Goal: Task Accomplishment & Management: Manage account settings

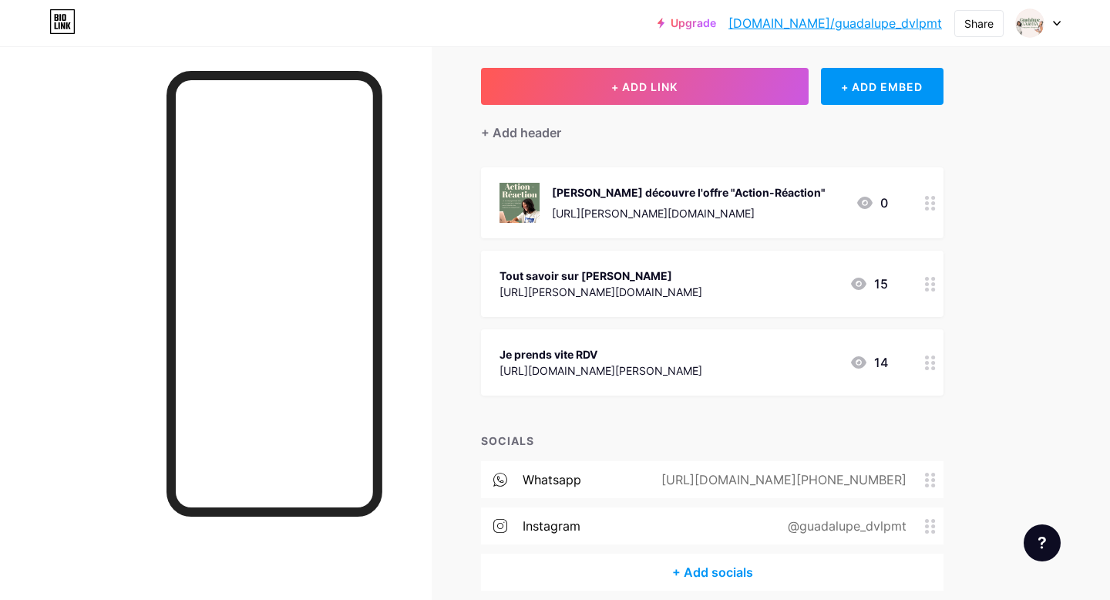
scroll to position [143, 0]
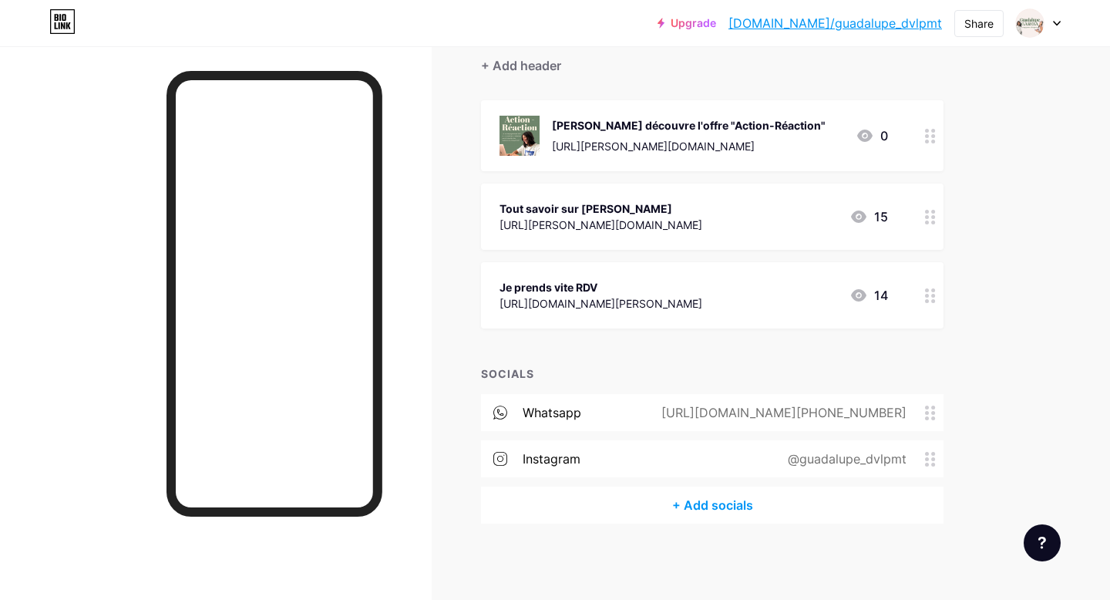
click at [700, 496] on div "+ Add socials" at bounding box center [712, 504] width 463 height 37
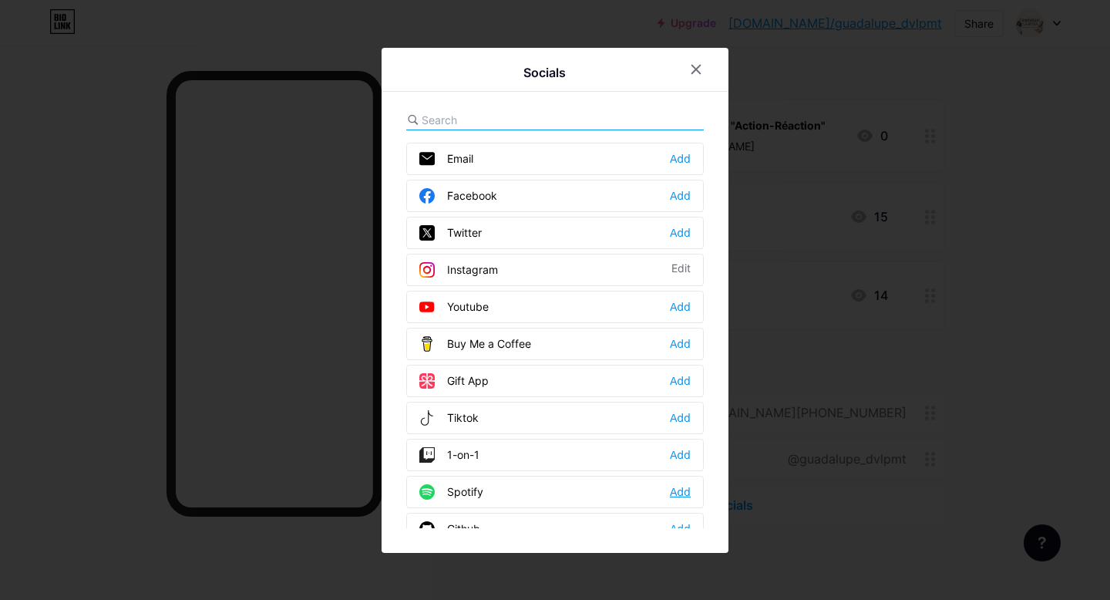
click at [679, 490] on div "Add" at bounding box center [680, 491] width 21 height 15
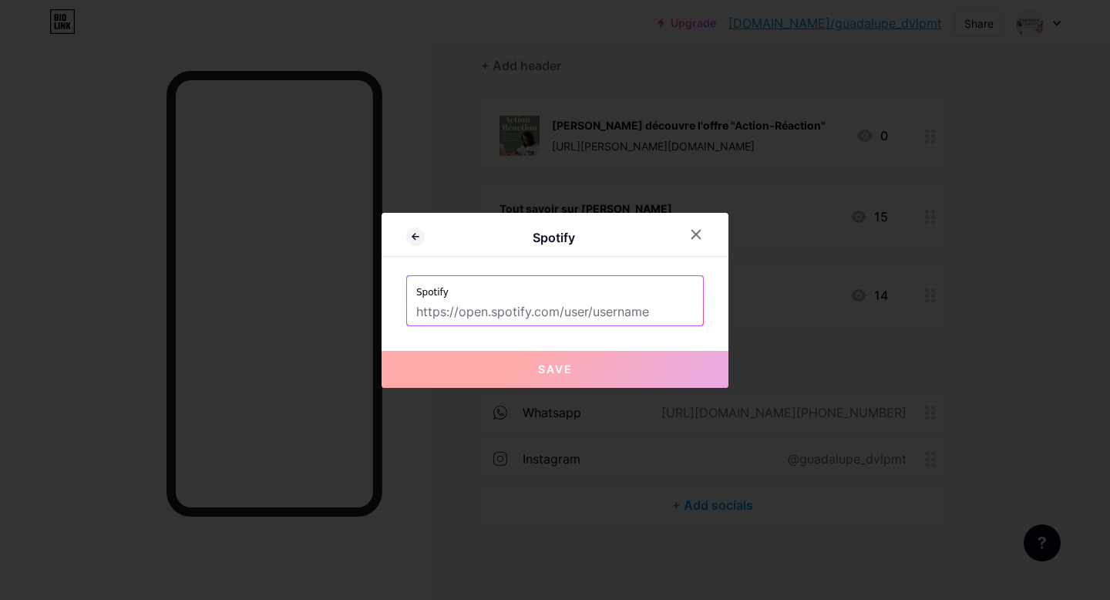
click at [554, 313] on input "text" at bounding box center [555, 312] width 278 height 26
paste input "[URL][DOMAIN_NAME]"
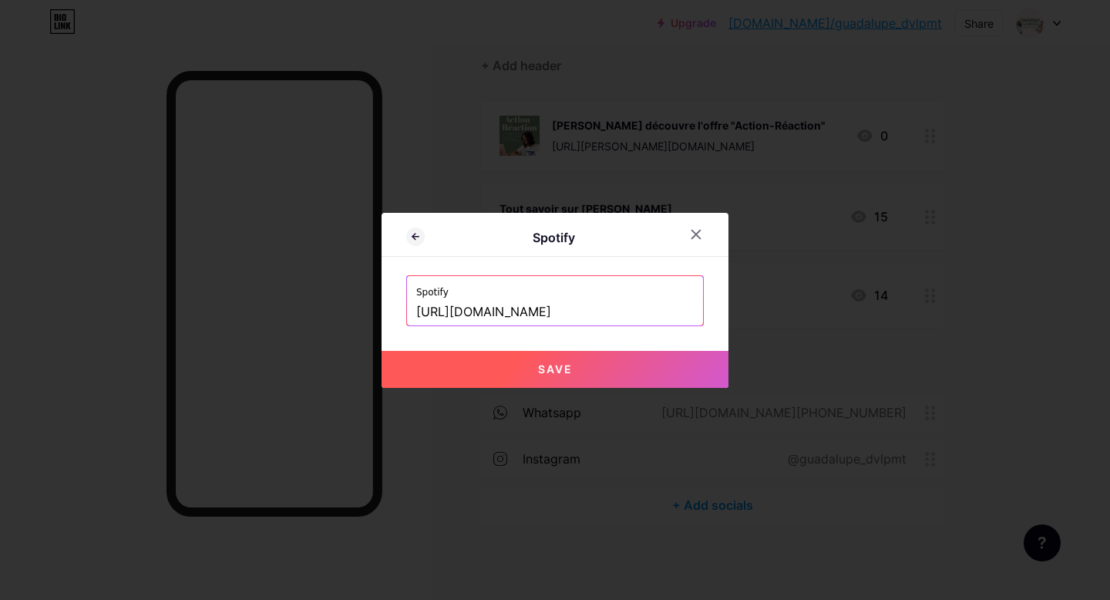
scroll to position [0, 264]
type input "[URL][DOMAIN_NAME]"
click at [591, 372] on button "Save" at bounding box center [555, 369] width 347 height 37
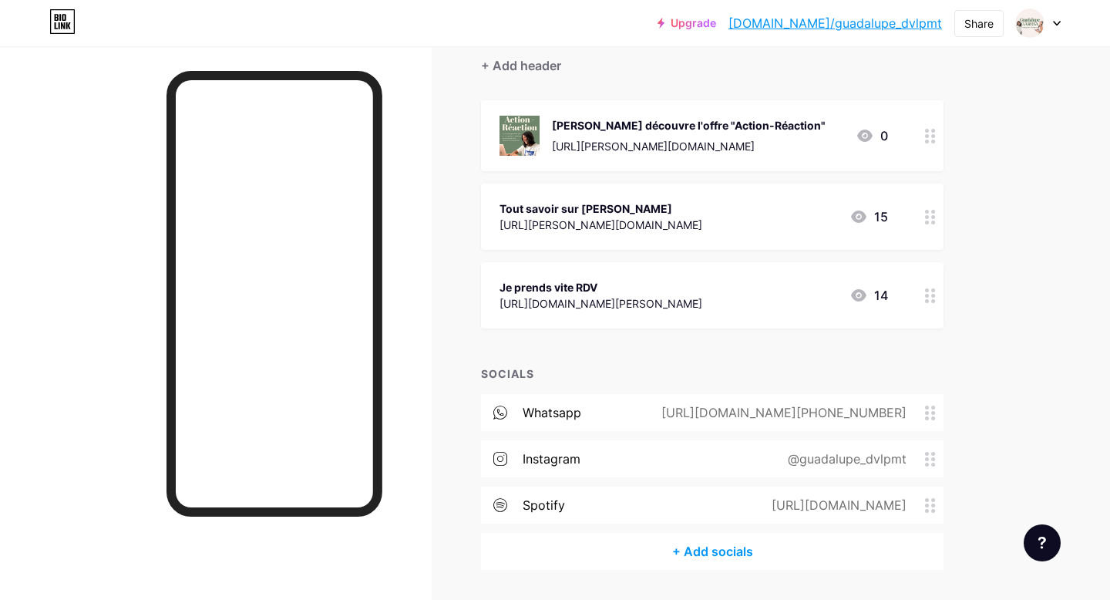
scroll to position [189, 0]
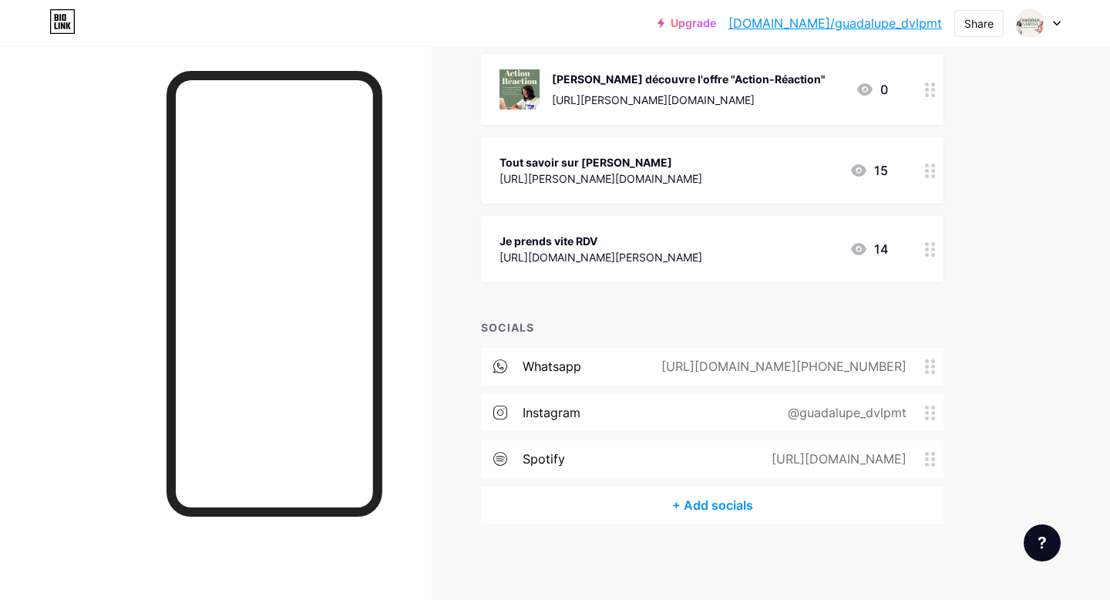
click at [712, 507] on div "+ Add socials" at bounding box center [712, 504] width 463 height 37
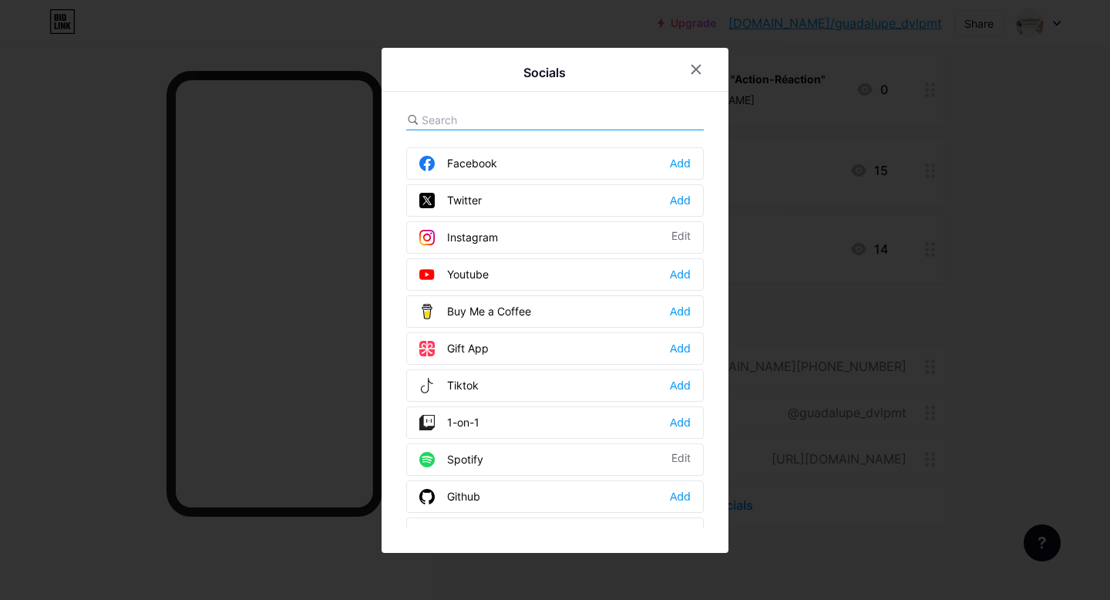
scroll to position [0, 0]
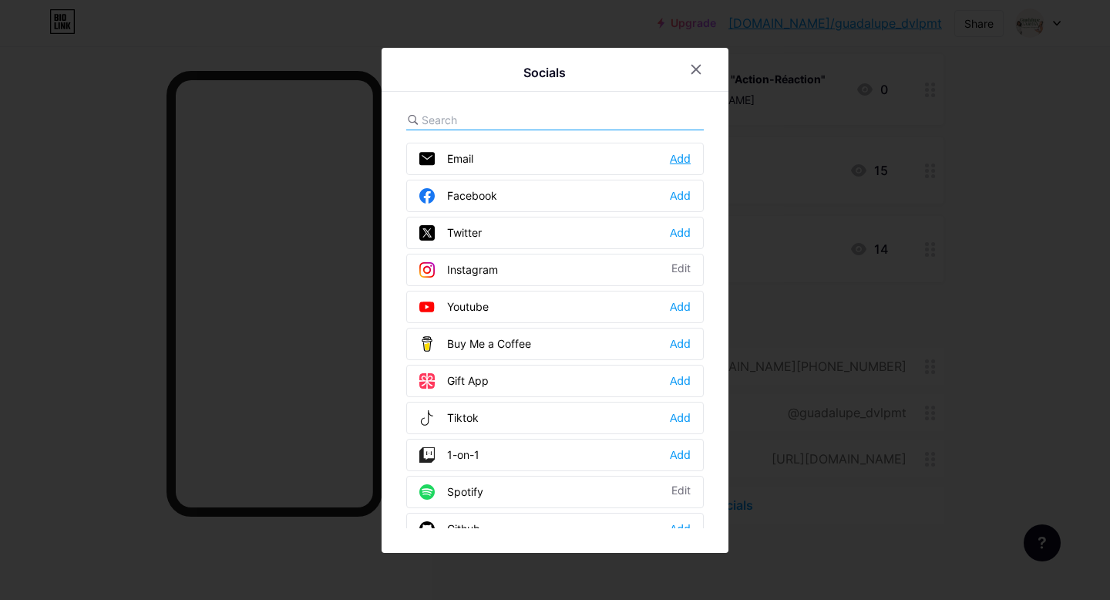
click at [678, 157] on div "Add" at bounding box center [680, 158] width 21 height 15
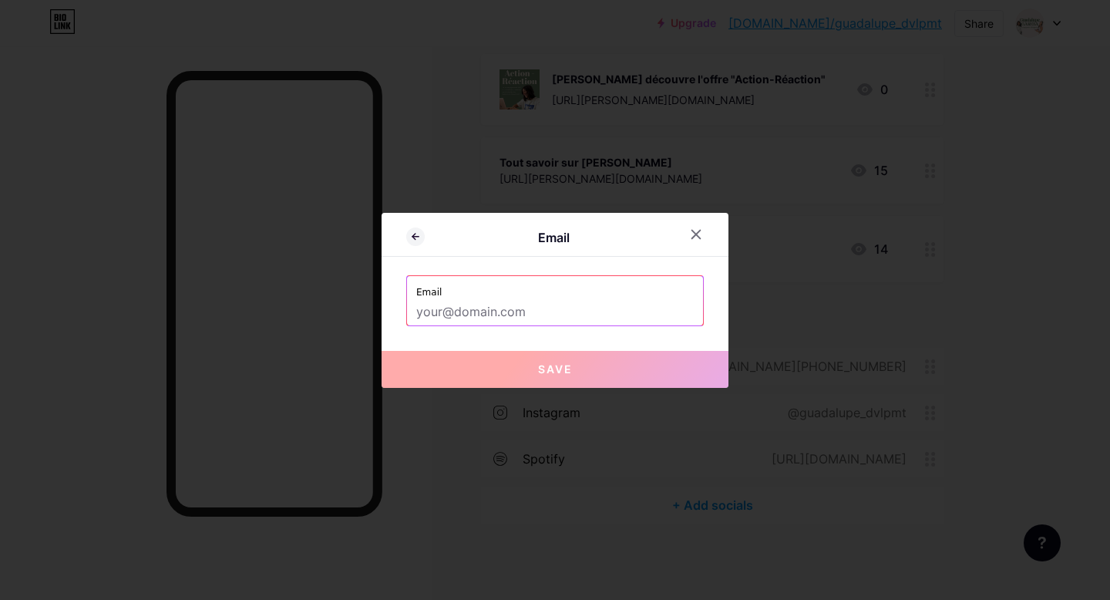
click at [474, 315] on input "text" at bounding box center [555, 312] width 278 height 26
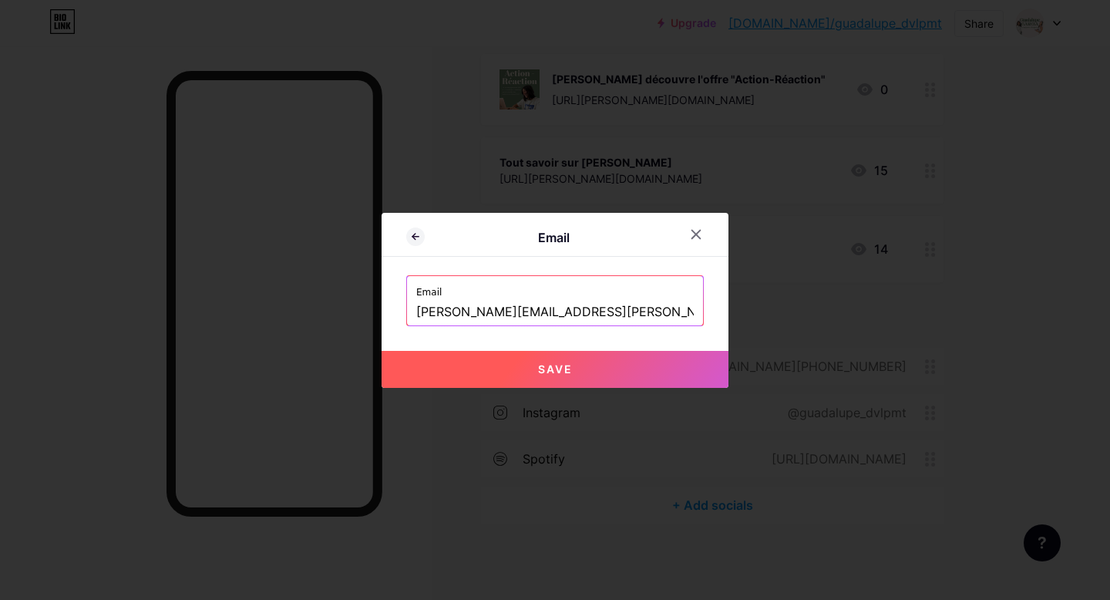
click at [537, 366] on button "Save" at bounding box center [555, 369] width 347 height 37
type input "mailto:[PERSON_NAME][EMAIL_ADDRESS][PERSON_NAME][DOMAIN_NAME]"
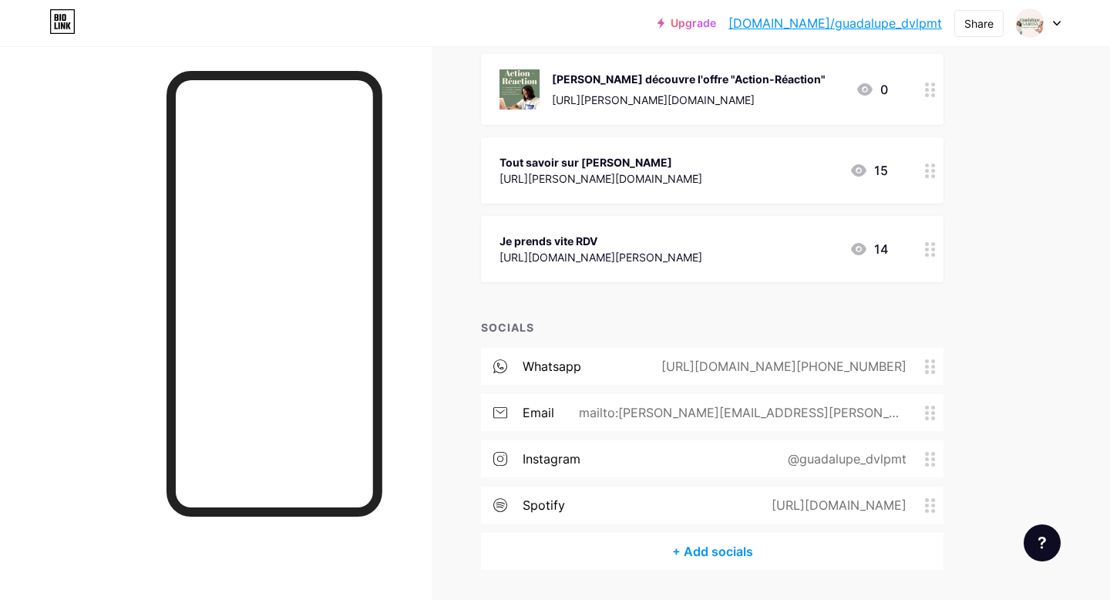
click at [931, 461] on icon at bounding box center [930, 459] width 11 height 15
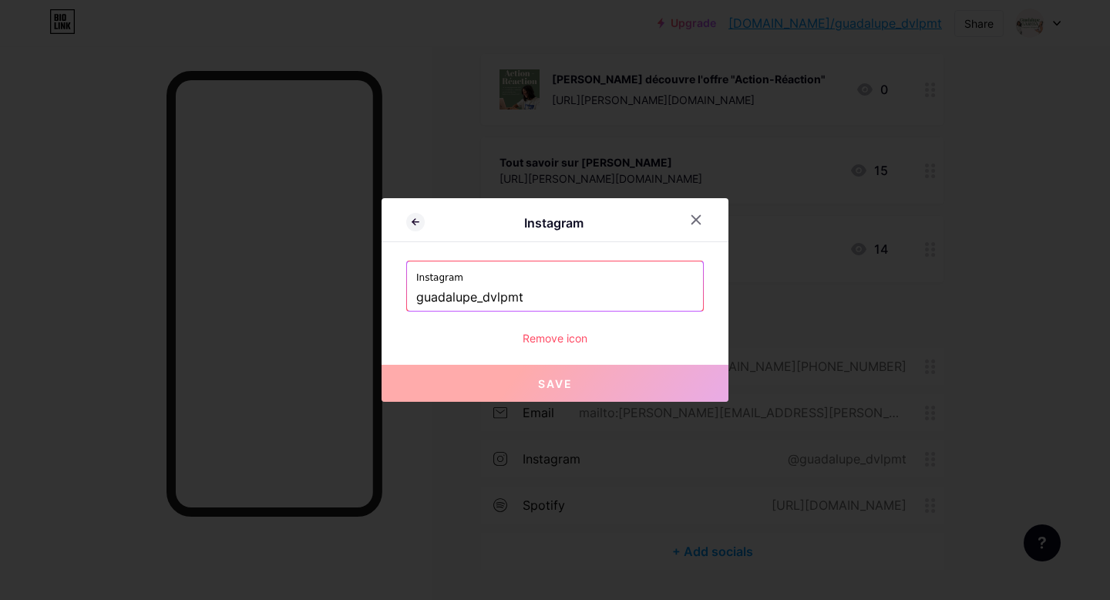
click at [870, 139] on div at bounding box center [555, 300] width 1110 height 600
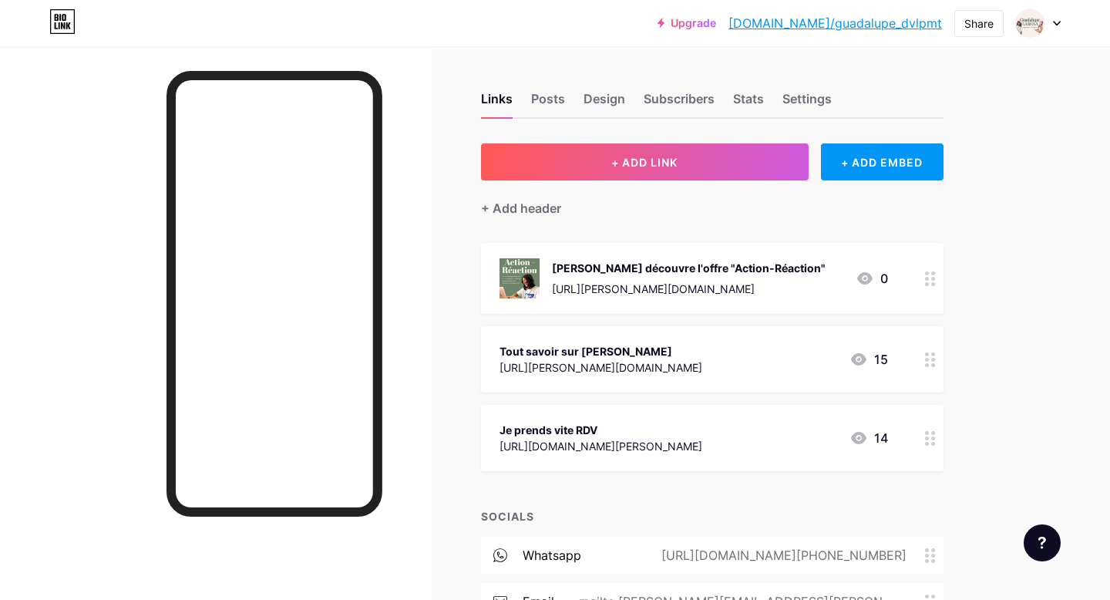
click at [983, 266] on div "Links Posts Design Subscribers Stats Settings + ADD LINK + ADD EMBED + Add head…" at bounding box center [504, 440] width 1008 height 789
